Goal: Transaction & Acquisition: Purchase product/service

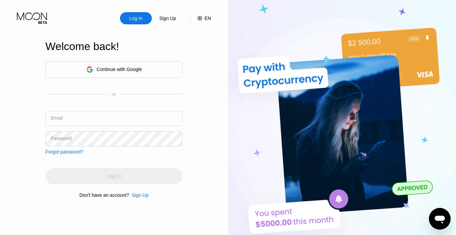
click at [114, 67] on div "Continue with Google" at bounding box center [119, 69] width 45 height 5
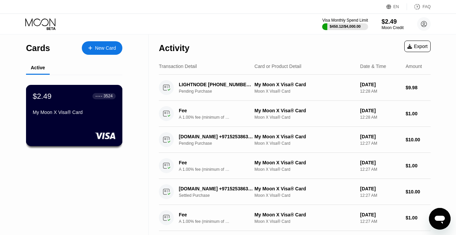
click at [79, 100] on div "$2.49 ● ● ● ● 3524" at bounding box center [74, 96] width 83 height 9
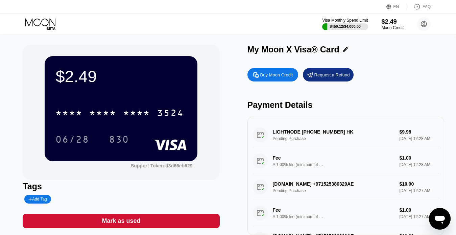
click at [274, 74] on div "Buy Moon Credit" at bounding box center [276, 75] width 33 height 6
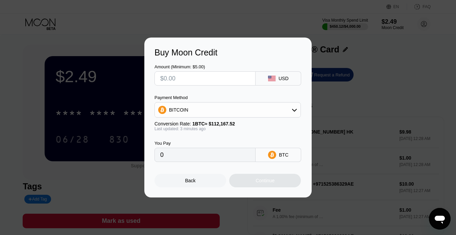
click at [183, 80] on input "text" at bounding box center [205, 79] width 90 height 14
type input "$23"
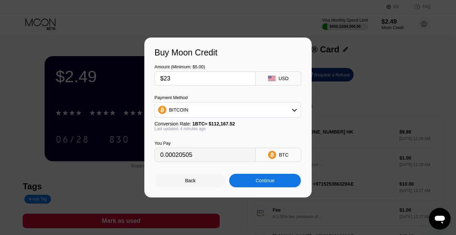
type input "0.00020505"
type input "$23"
click at [183, 112] on div "BITCOIN" at bounding box center [178, 109] width 19 height 5
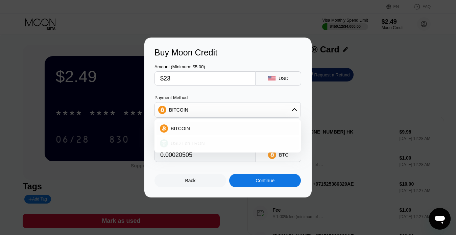
click at [192, 144] on span "USDT on TRON" at bounding box center [188, 143] width 34 height 5
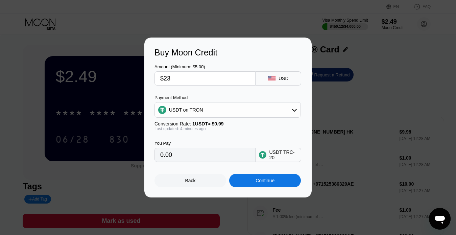
type input "23.23"
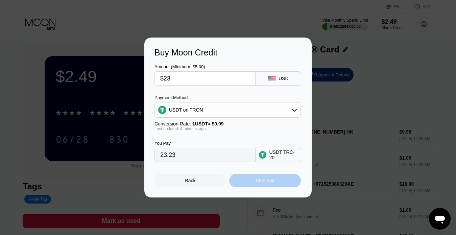
click at [263, 183] on div "Continue" at bounding box center [265, 180] width 19 height 5
